Goal: Task Accomplishment & Management: Use online tool/utility

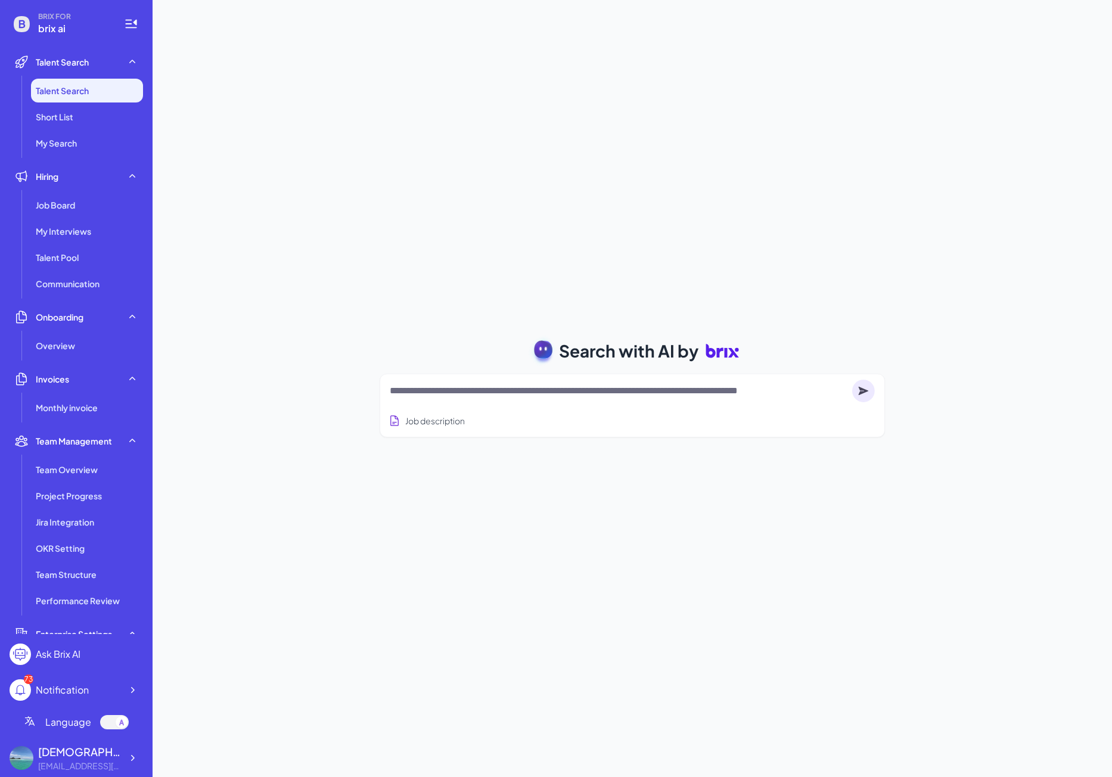
drag, startPoint x: 369, startPoint y: 684, endPoint x: 662, endPoint y: 1, distance: 743.7
click at [369, 684] on div "Search with AI by Job description Job Titles Location Years of Experience Techn…" at bounding box center [633, 388] width 960 height 777
click at [414, 396] on textarea at bounding box center [619, 391] width 458 height 14
click at [423, 393] on textarea at bounding box center [619, 391] width 458 height 14
type textarea "**********"
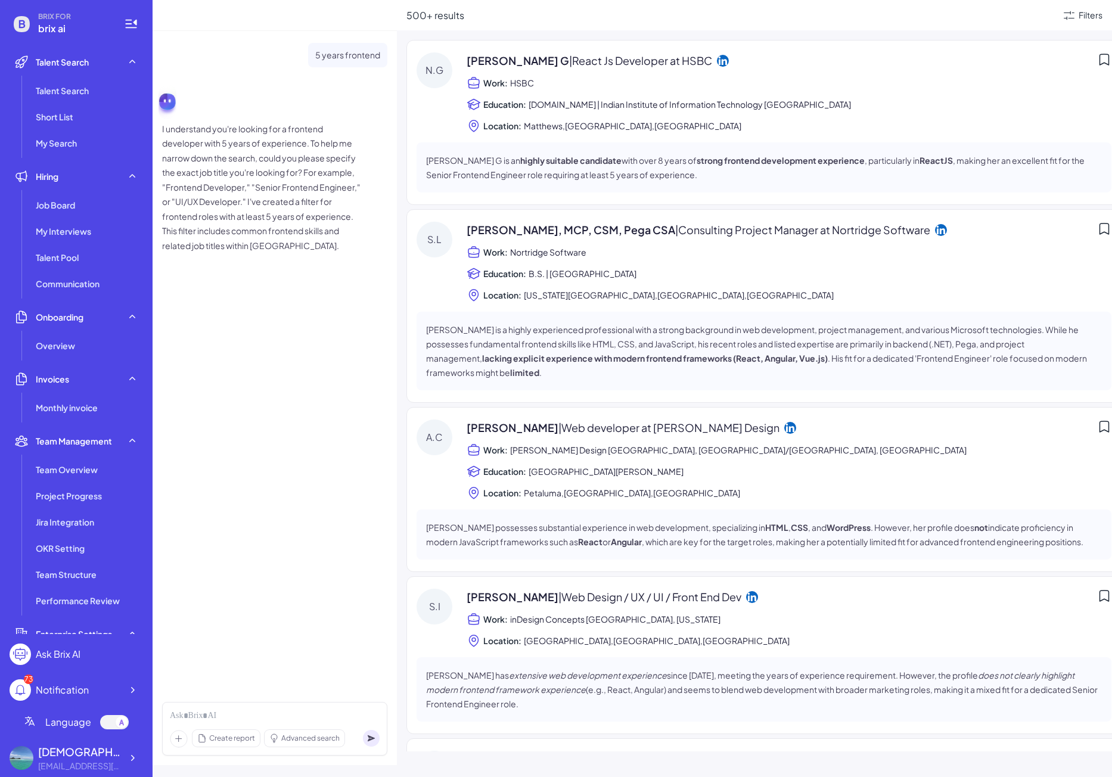
click at [160, 445] on div "5 years frontend I understand you're looking for a frontend developer with 5 ye…" at bounding box center [275, 362] width 244 height 662
